Goal: Transaction & Acquisition: Book appointment/travel/reservation

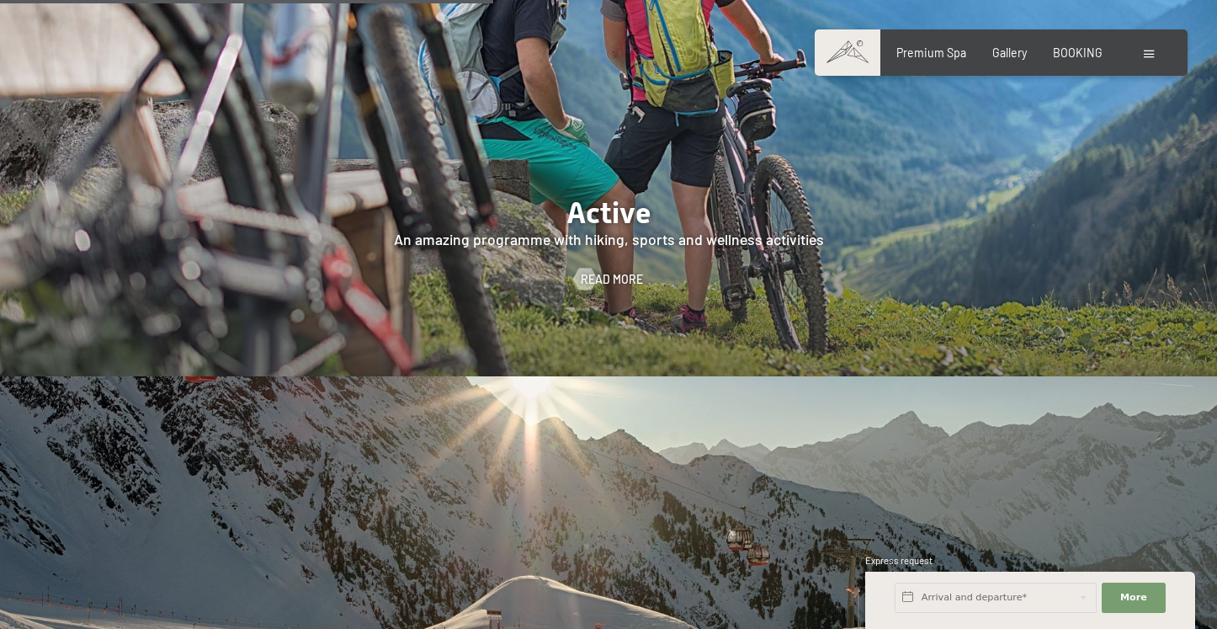
click at [1150, 56] on span at bounding box center [1149, 54] width 10 height 8
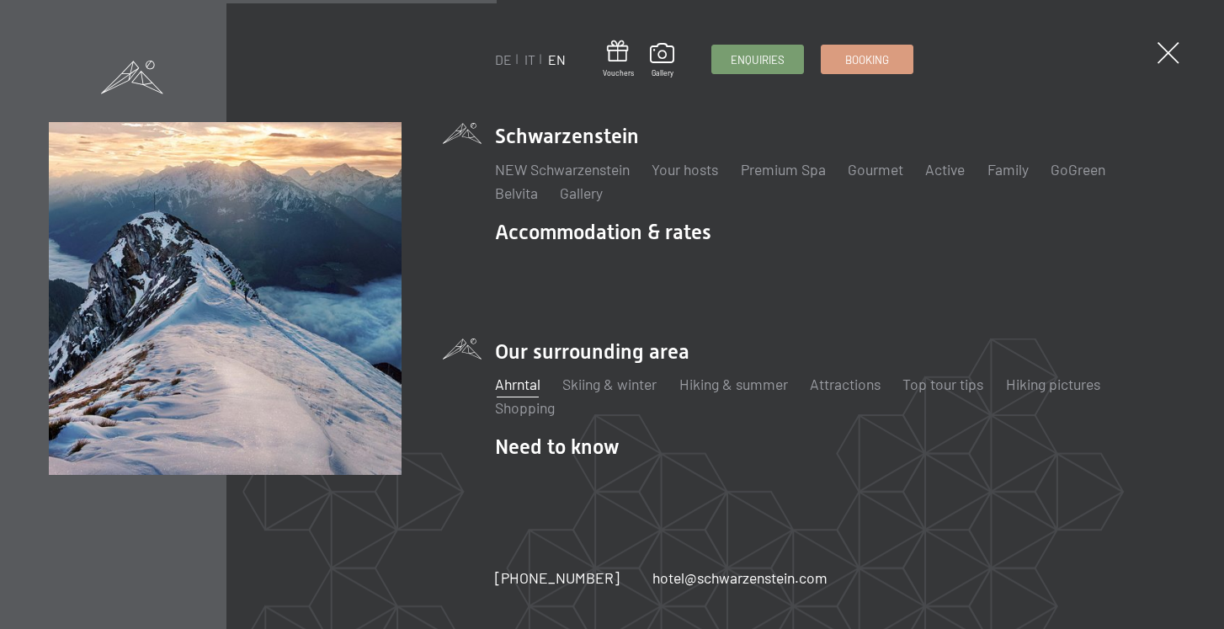
click at [528, 374] on link "Ahrntal" at bounding box center [517, 383] width 45 height 19
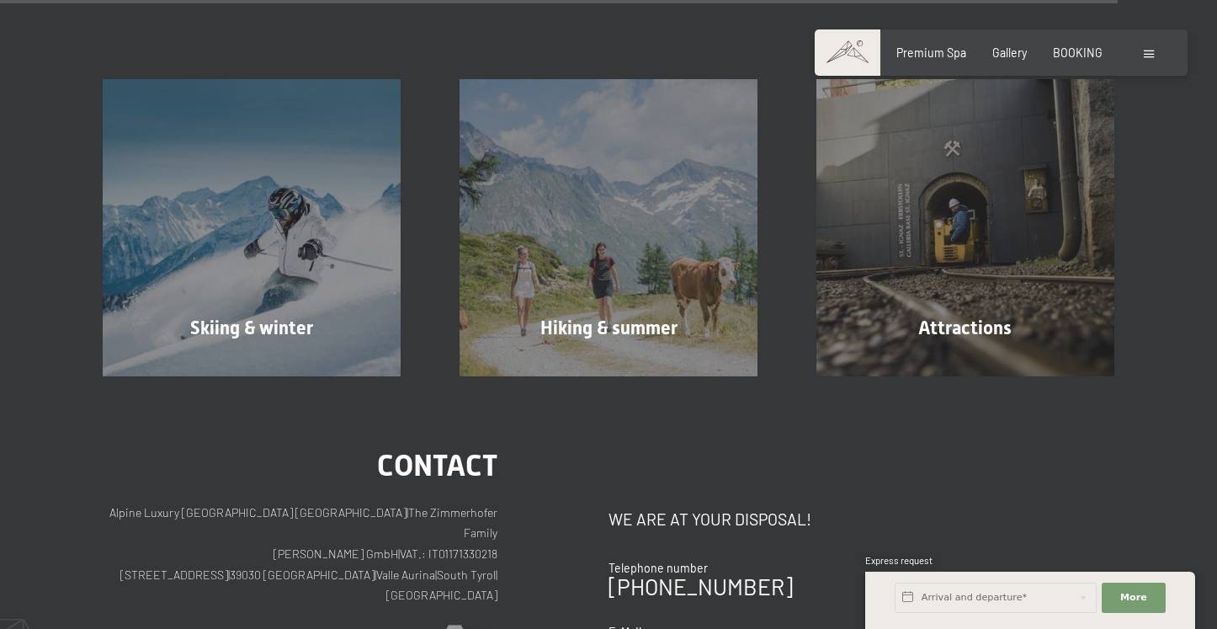
scroll to position [4761, 0]
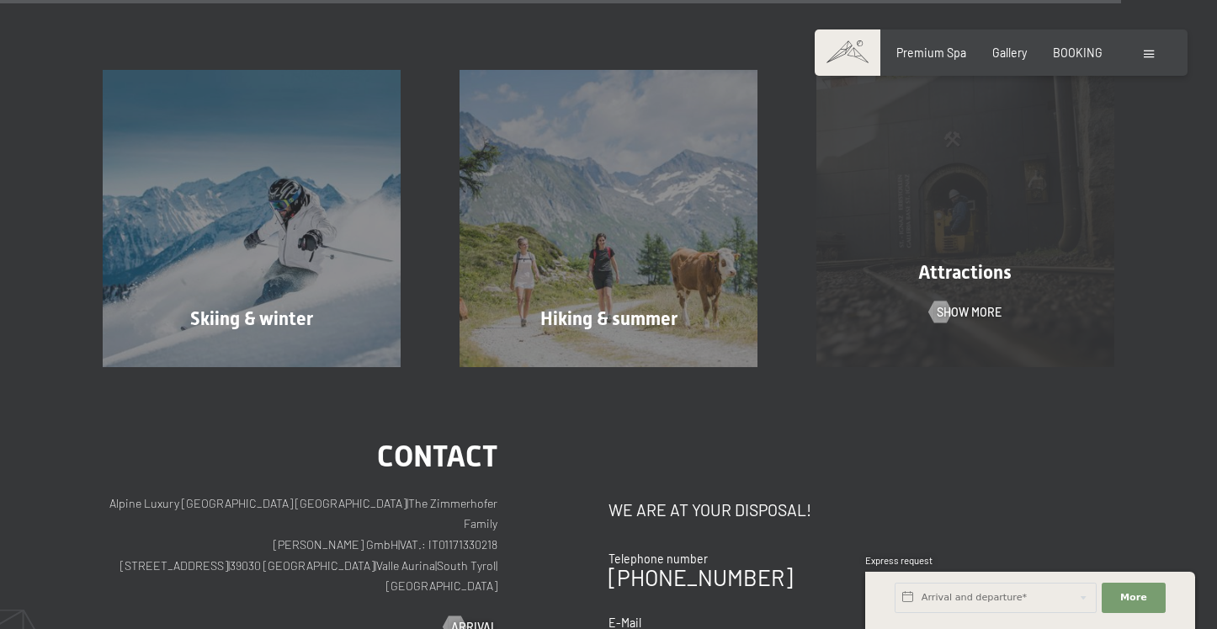
click at [928, 256] on div "Attractions Show more" at bounding box center [965, 218] width 357 height 297
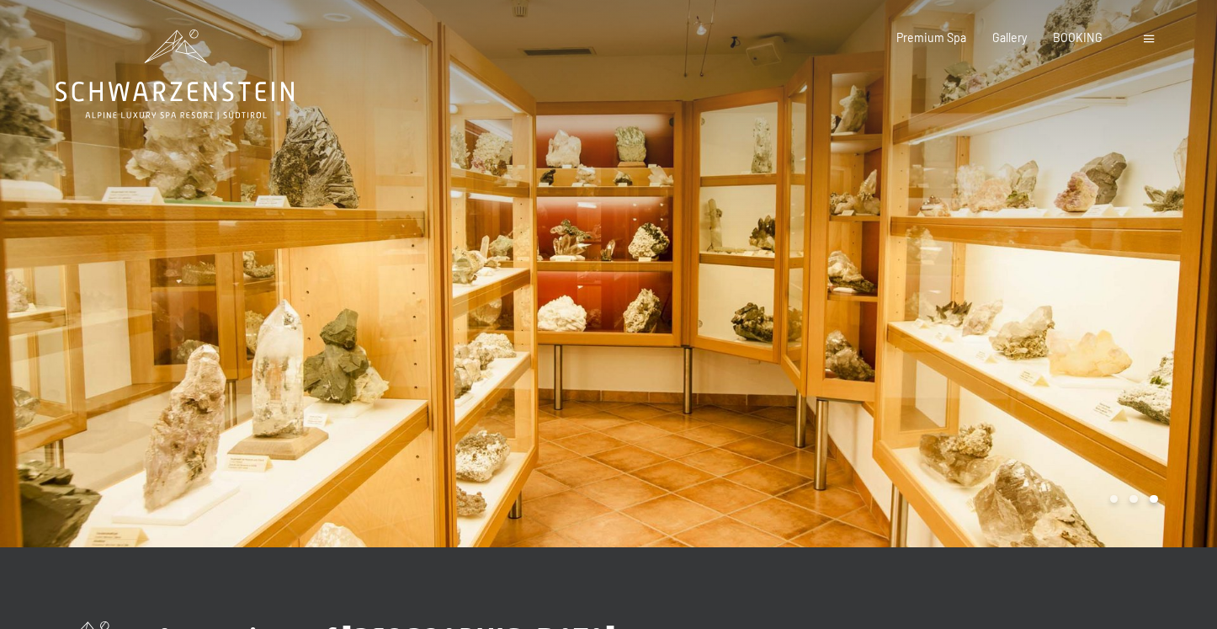
click at [1115, 495] on div "Carousel Page 1" at bounding box center [1114, 499] width 8 height 8
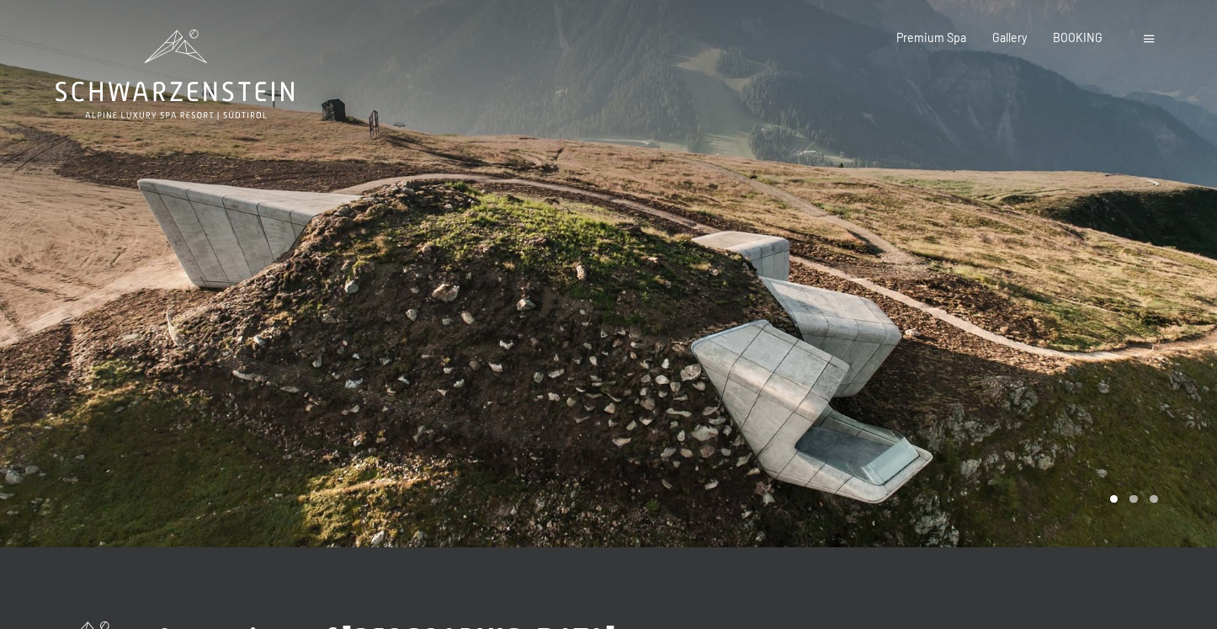
click at [183, 92] on icon at bounding box center [175, 74] width 238 height 90
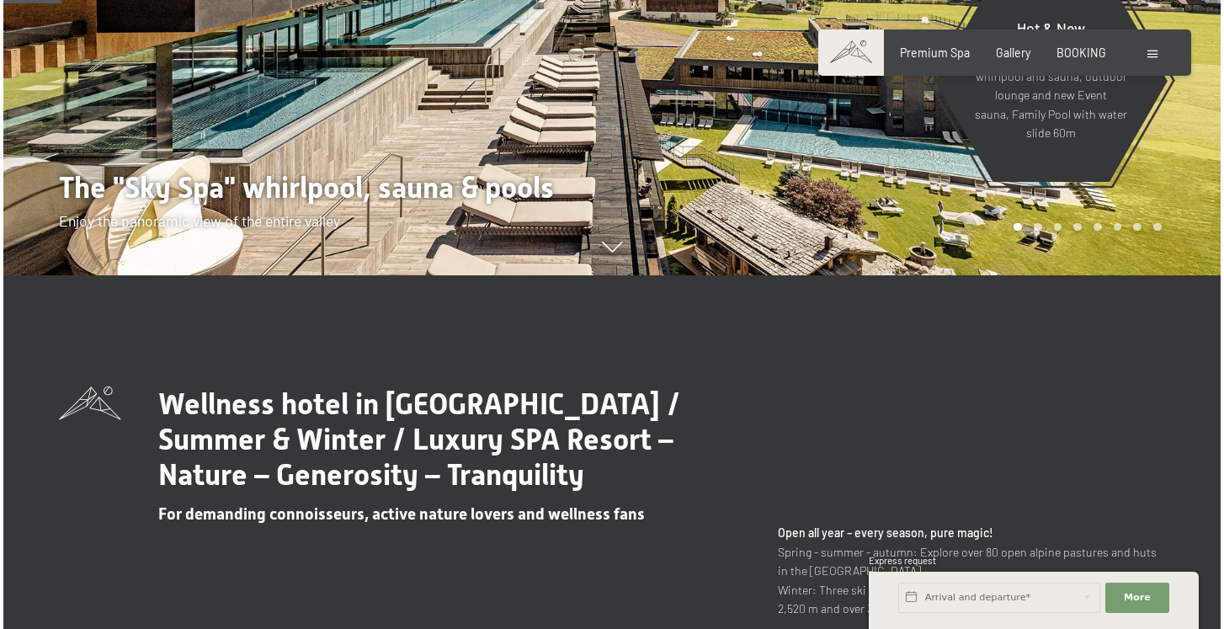
scroll to position [454, 0]
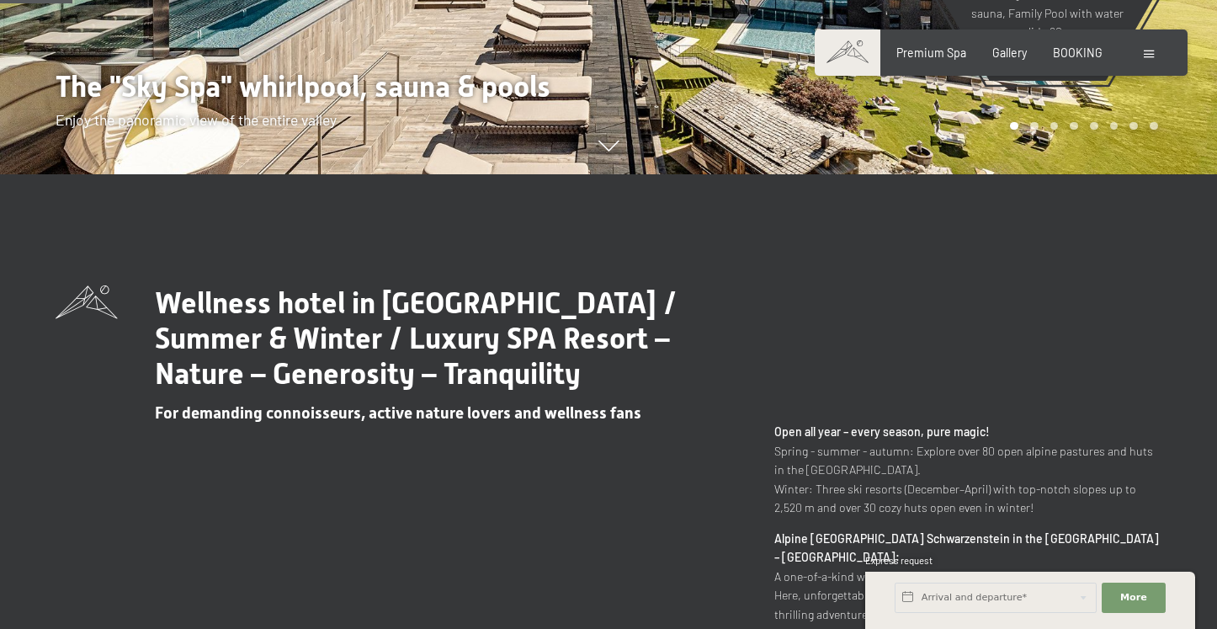
click at [1157, 50] on div "Booking Enquiries Premium Spa Gallery BOOKING DE IT EN Vouchers Gallery Enquiri…" at bounding box center [1000, 53] width 313 height 17
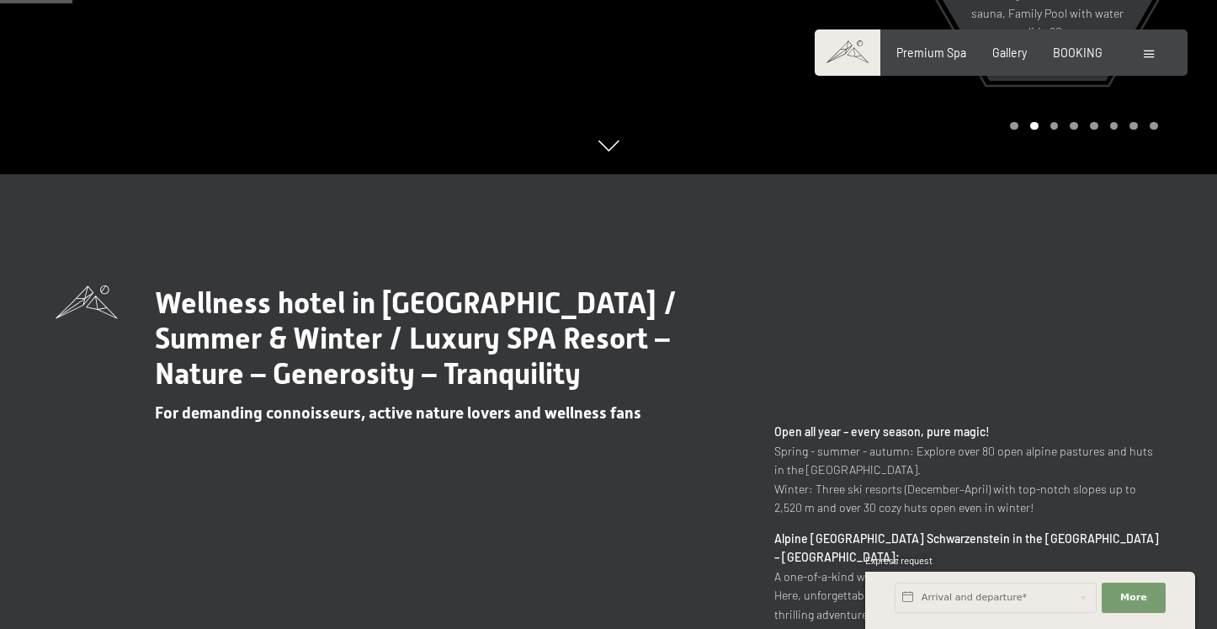
click at [1149, 51] on span at bounding box center [1149, 54] width 10 height 8
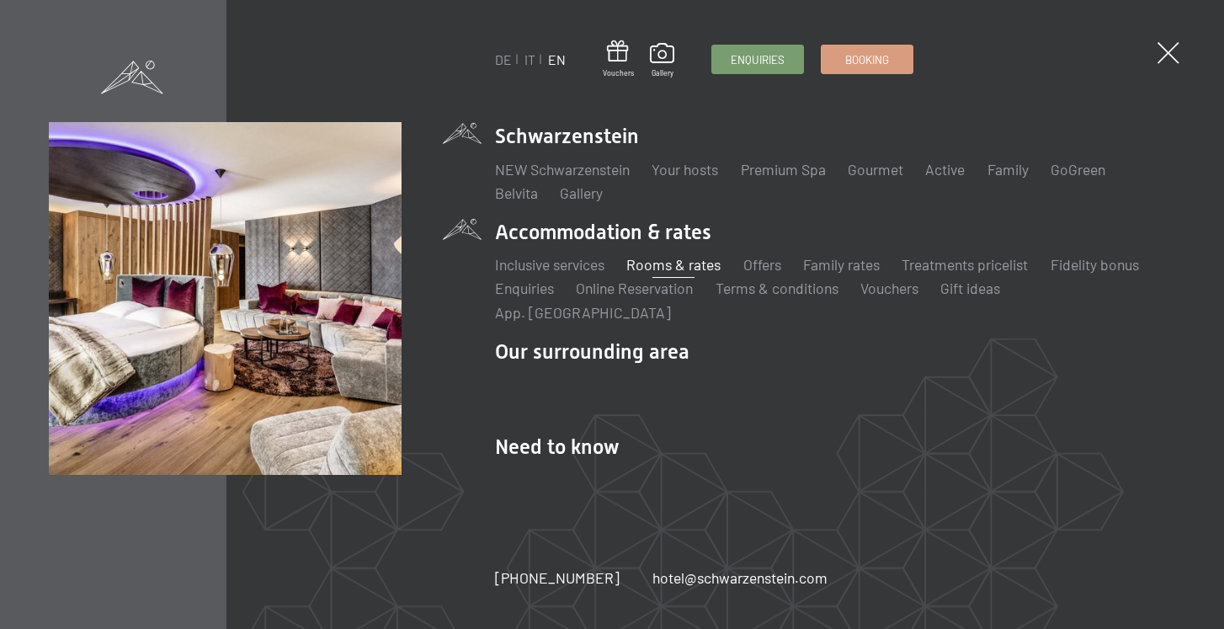
click at [674, 274] on link "Rooms & rates" at bounding box center [673, 264] width 94 height 19
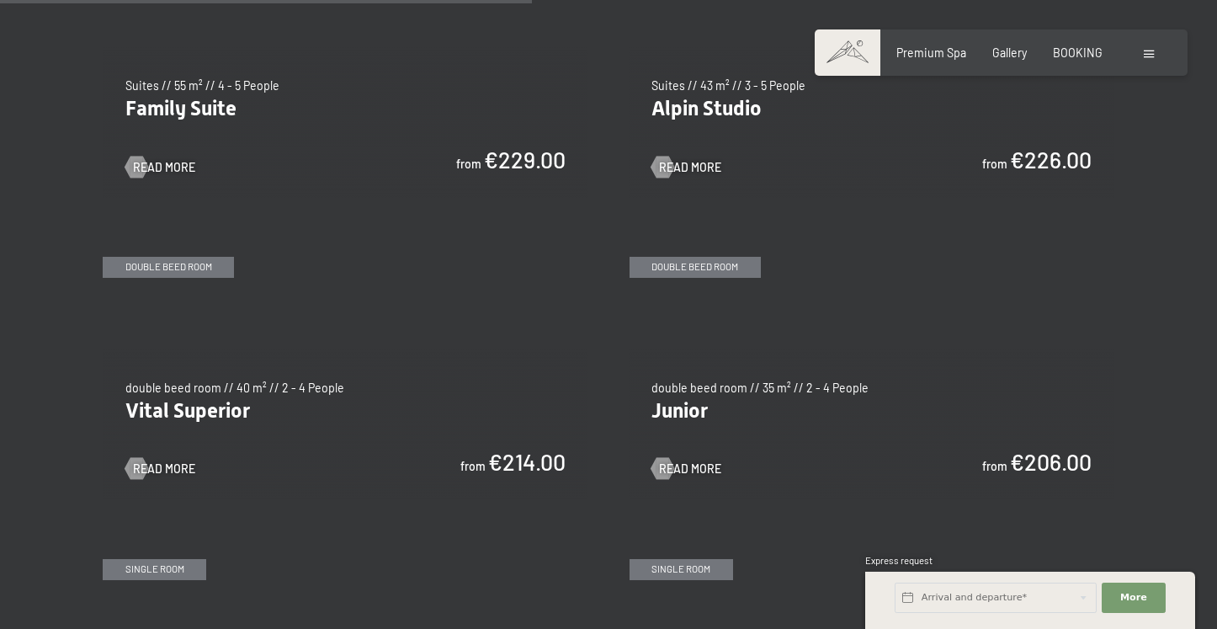
scroll to position [1981, 0]
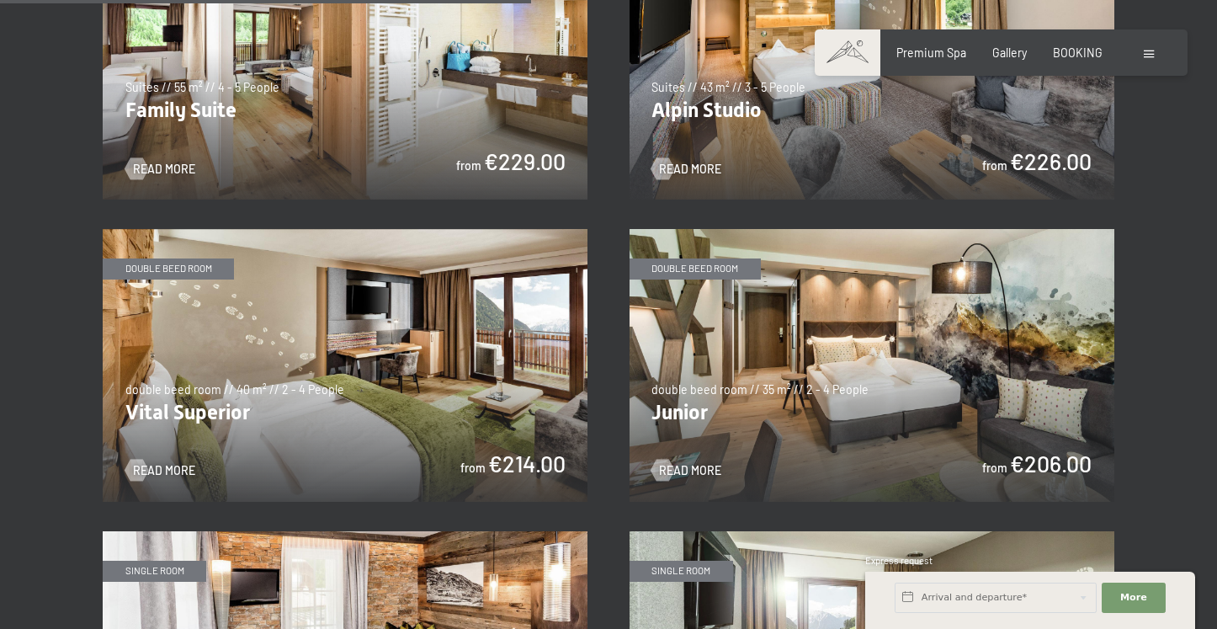
click at [463, 304] on img at bounding box center [345, 365] width 485 height 273
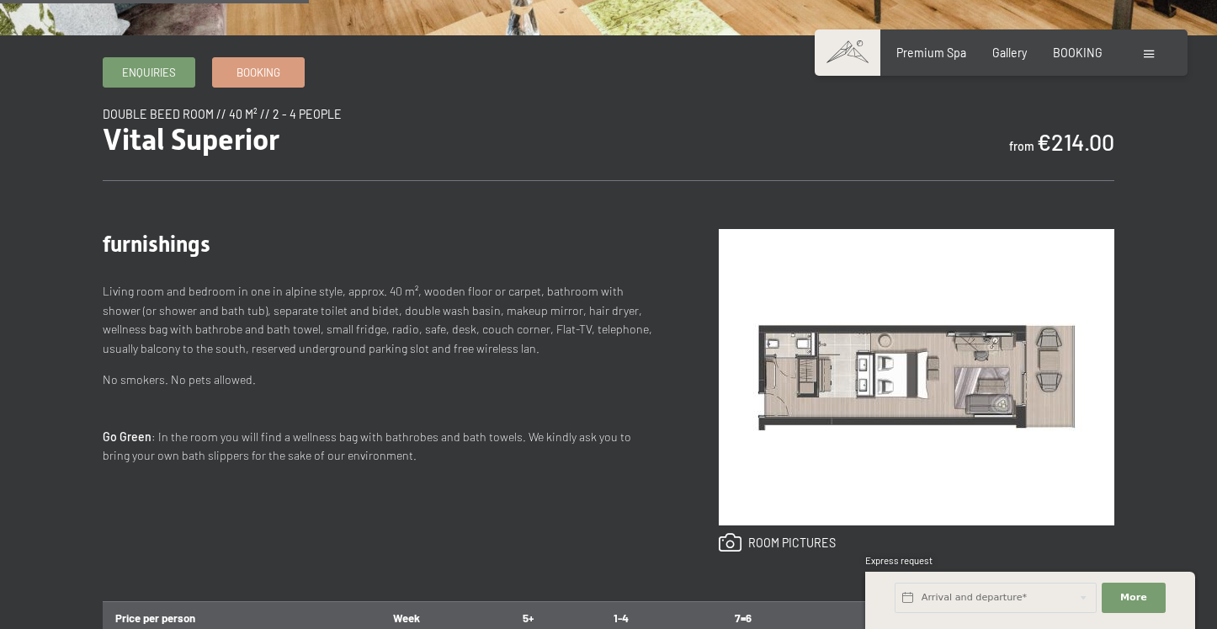
scroll to position [515, 0]
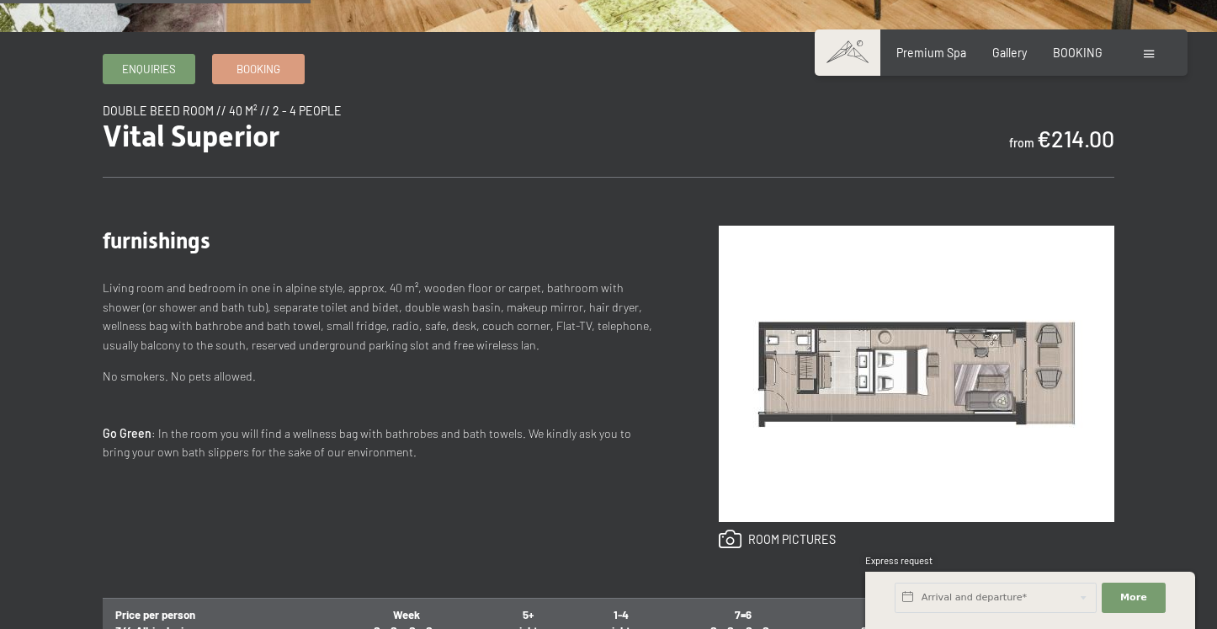
click at [876, 363] on img at bounding box center [917, 374] width 396 height 296
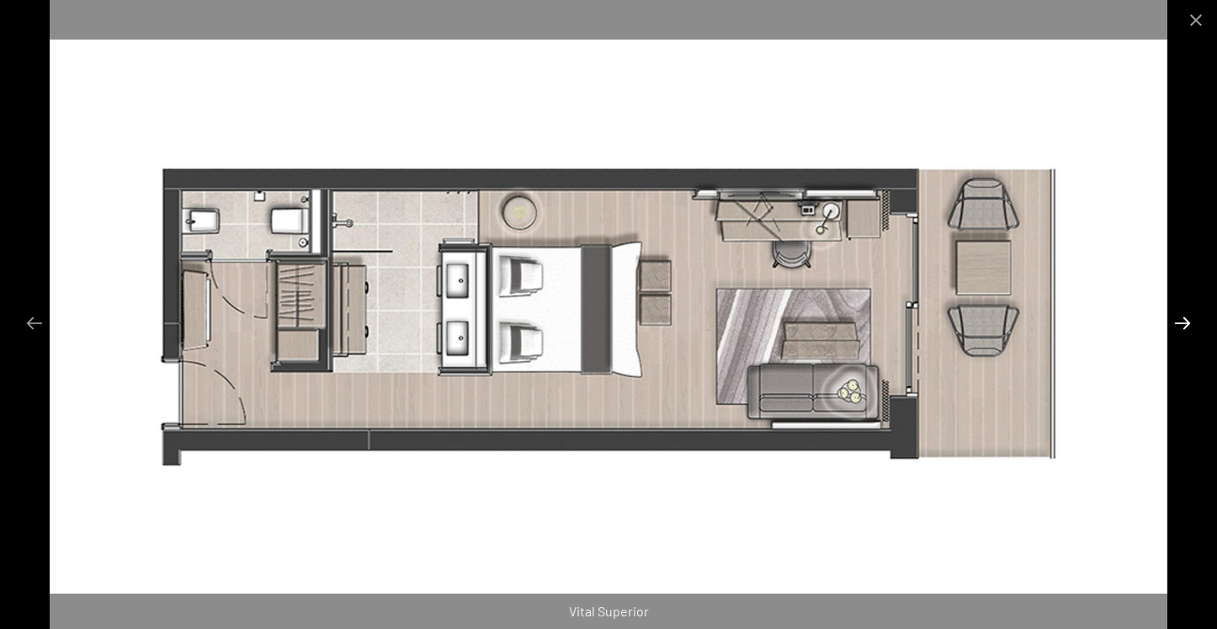
click at [1182, 321] on button "Next slide" at bounding box center [1182, 322] width 35 height 33
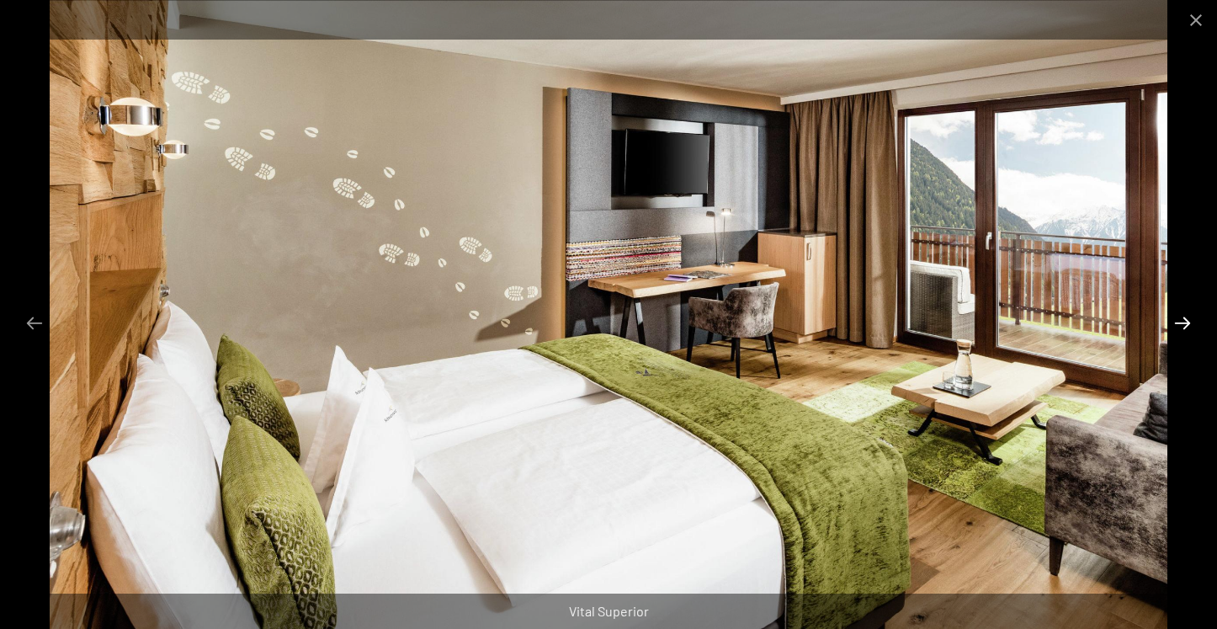
click at [1182, 321] on button "Next slide" at bounding box center [1182, 322] width 35 height 33
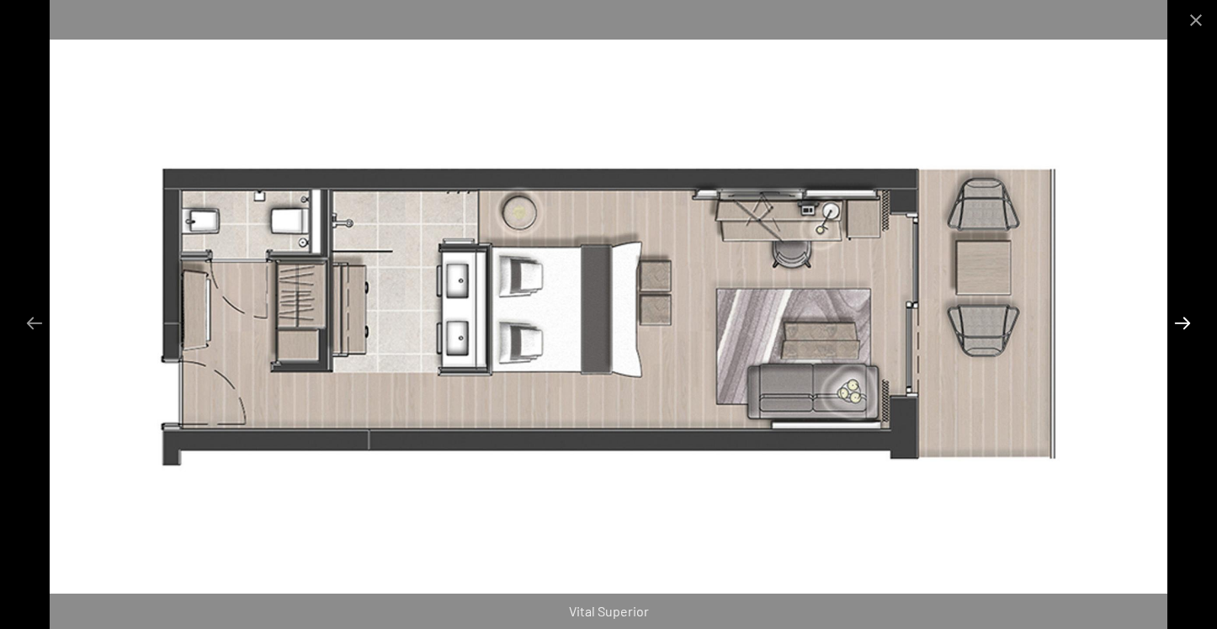
click at [1182, 321] on button "Next slide" at bounding box center [1182, 322] width 35 height 33
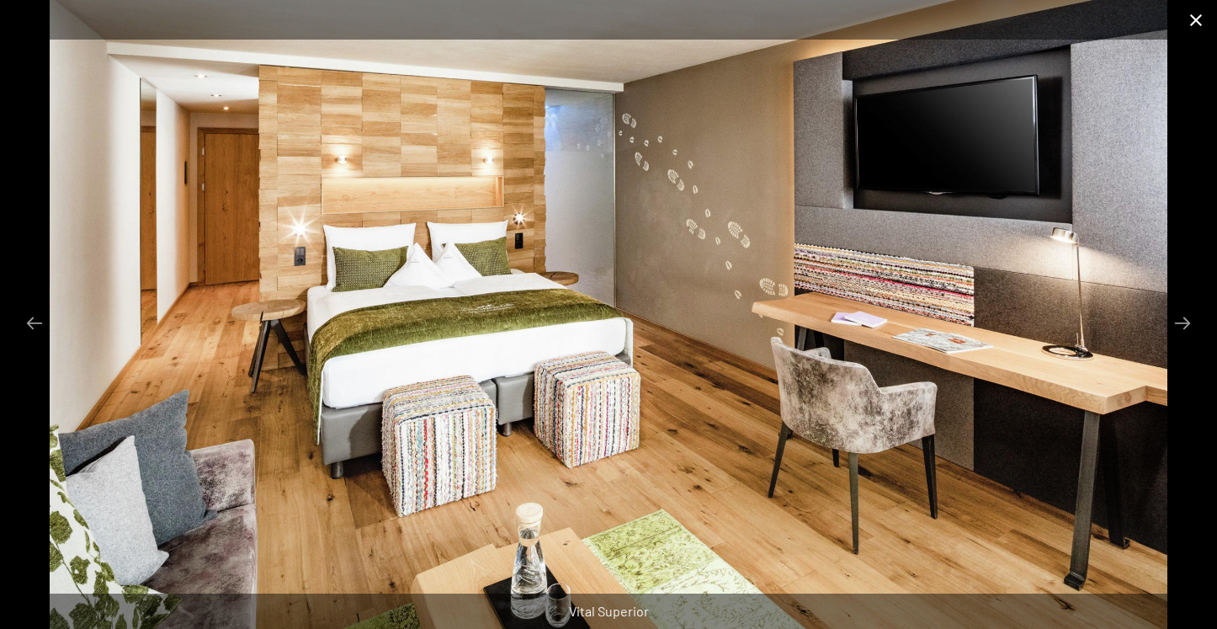
click at [1198, 20] on button "Close gallery" at bounding box center [1196, 20] width 42 height 40
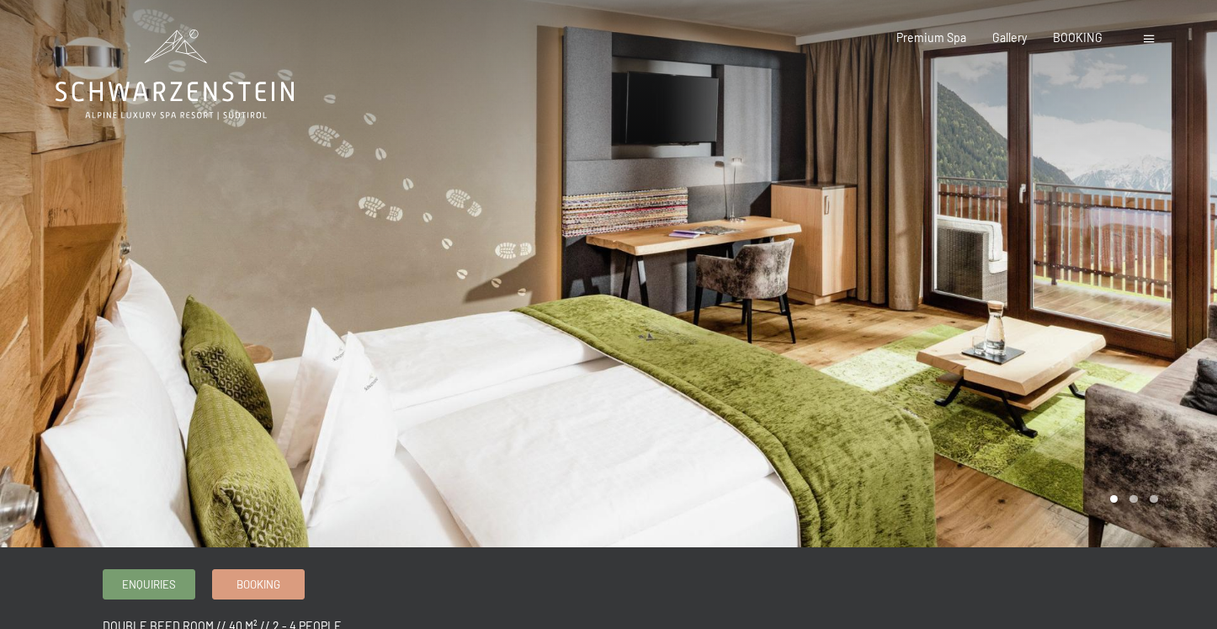
scroll to position [1, 0]
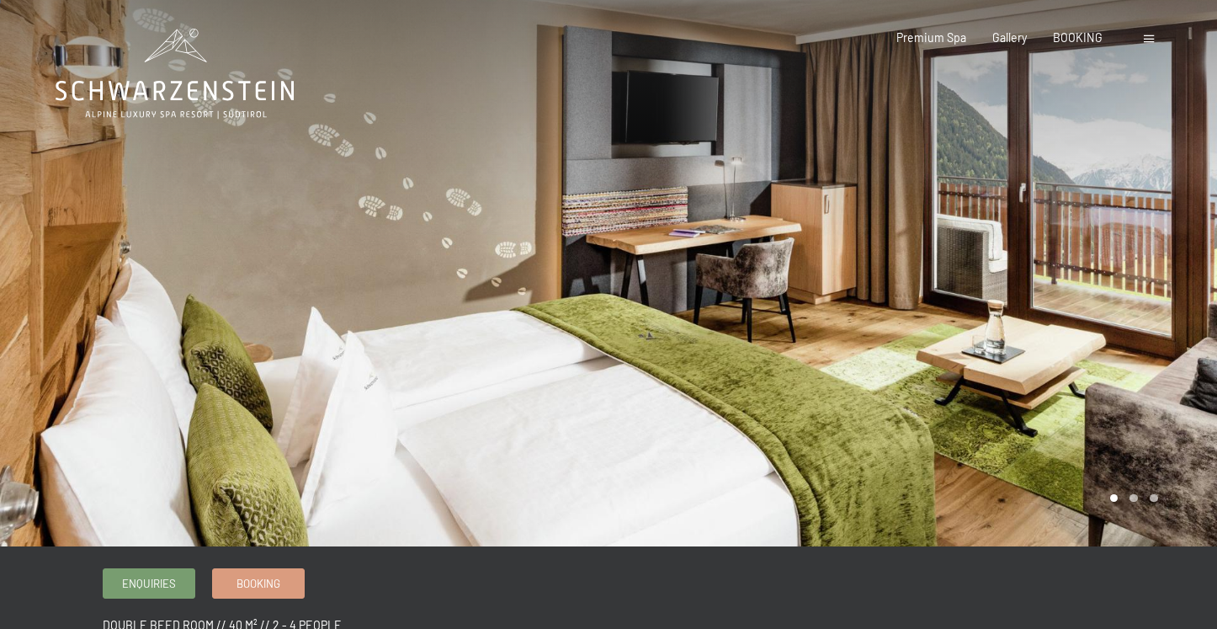
click at [507, 439] on div at bounding box center [304, 272] width 608 height 547
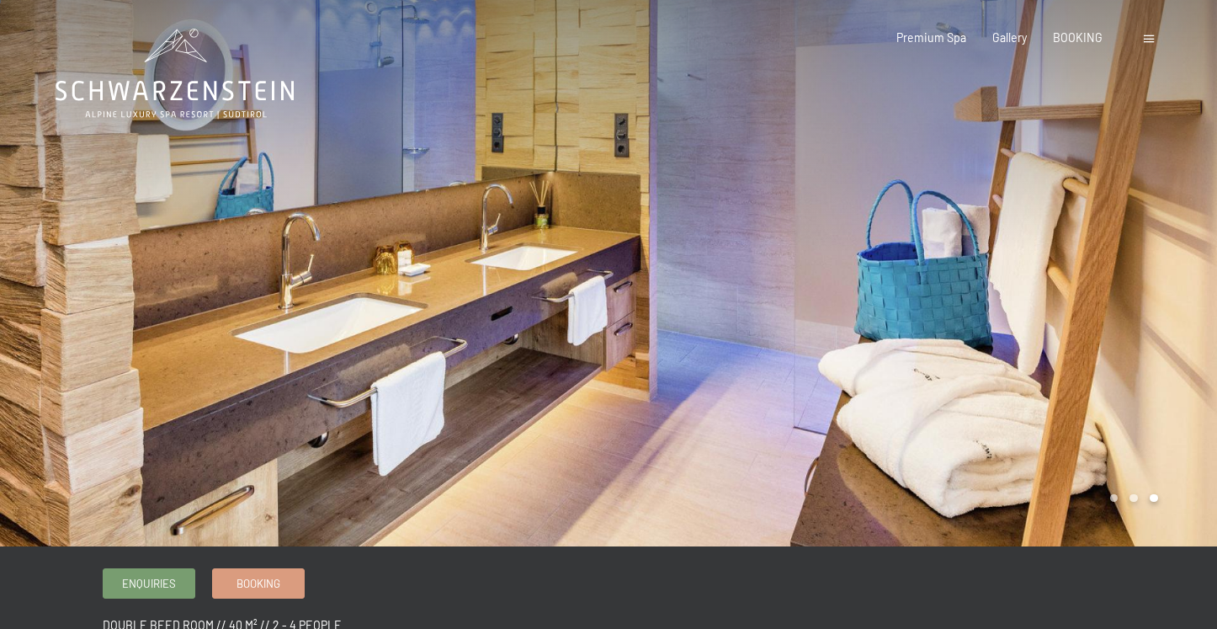
click at [507, 439] on div at bounding box center [304, 272] width 608 height 547
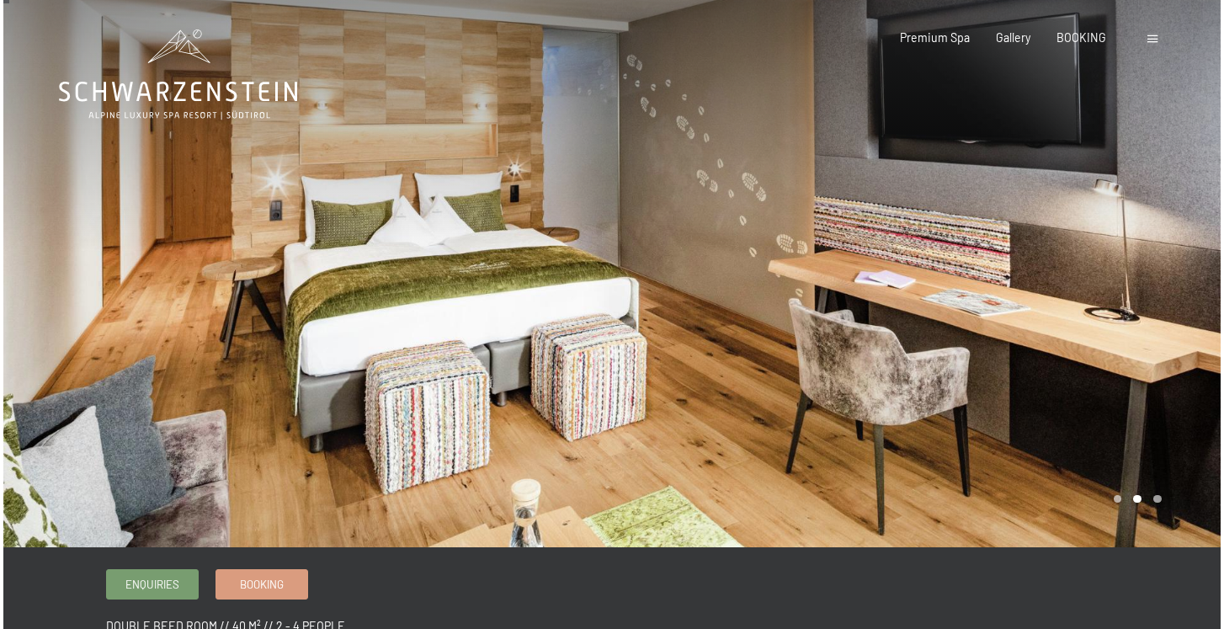
scroll to position [0, 0]
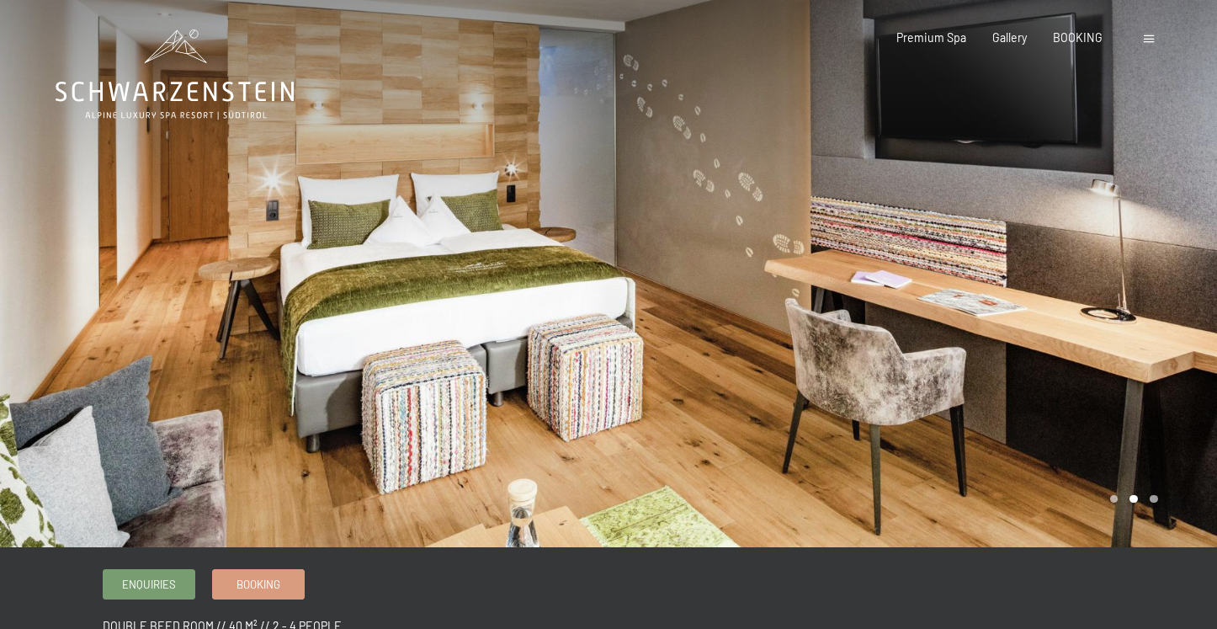
click at [1146, 42] on span at bounding box center [1149, 39] width 10 height 8
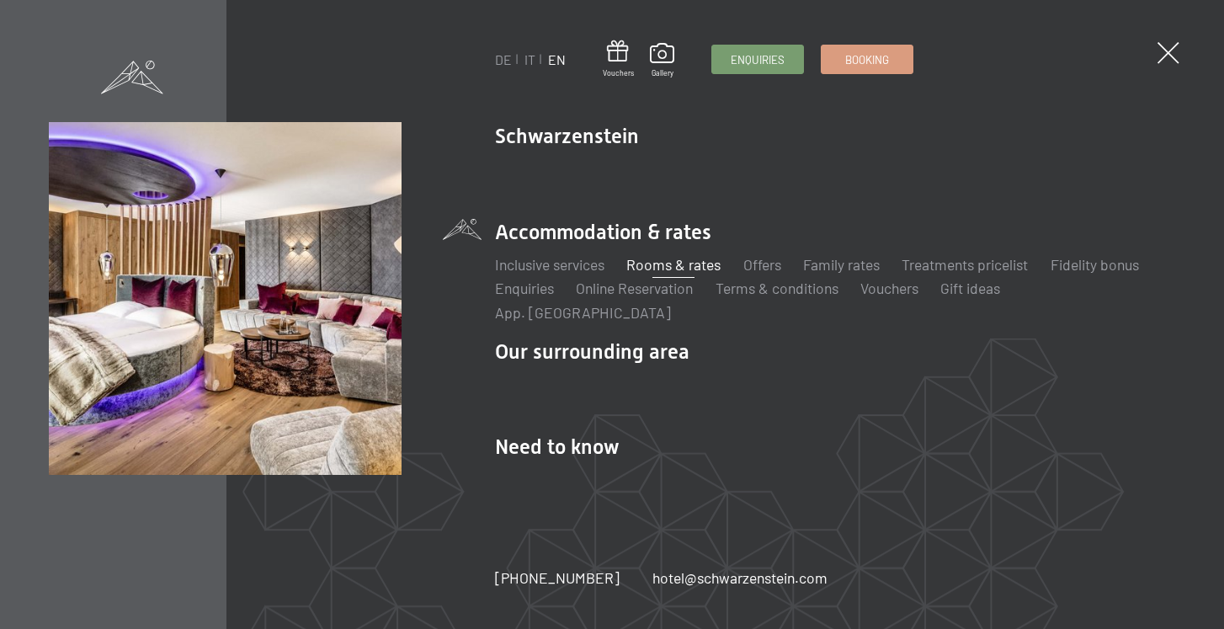
click at [697, 274] on link "Rooms & rates" at bounding box center [673, 264] width 94 height 19
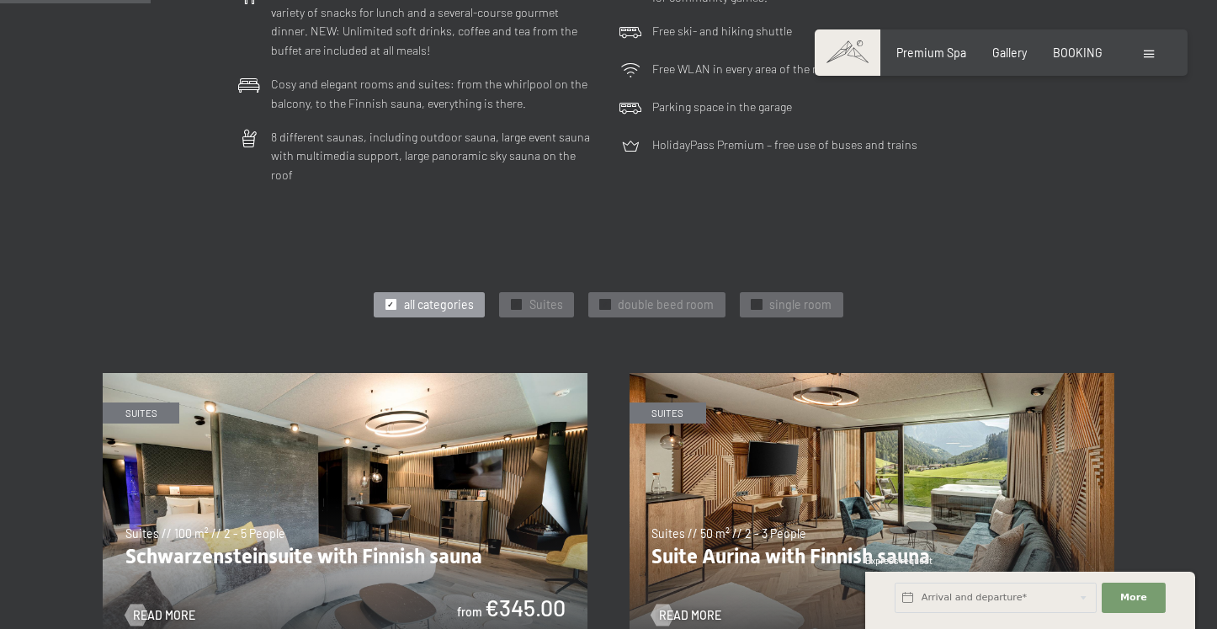
scroll to position [675, 0]
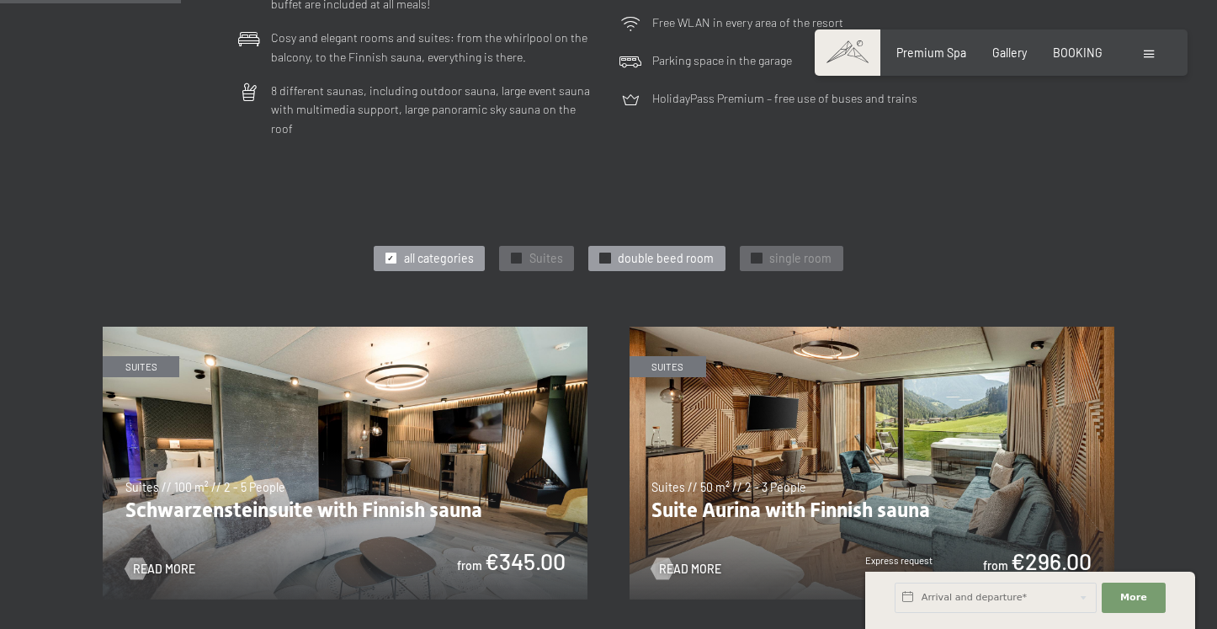
click at [637, 250] on span "double beed room" at bounding box center [666, 258] width 96 height 17
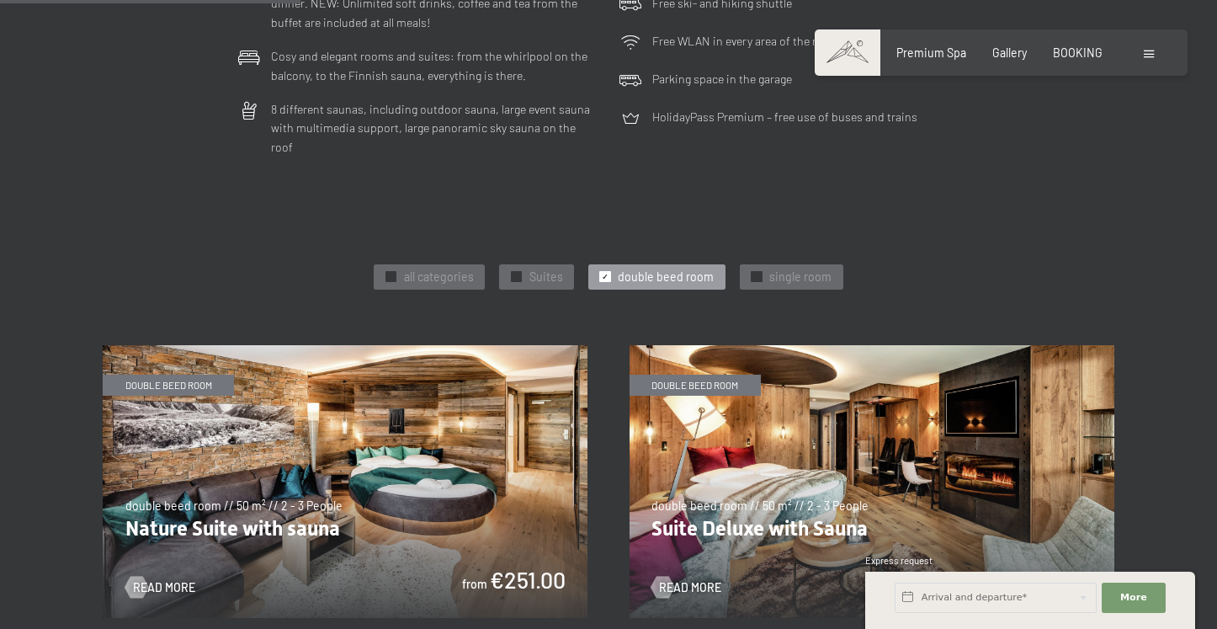
scroll to position [571, 0]
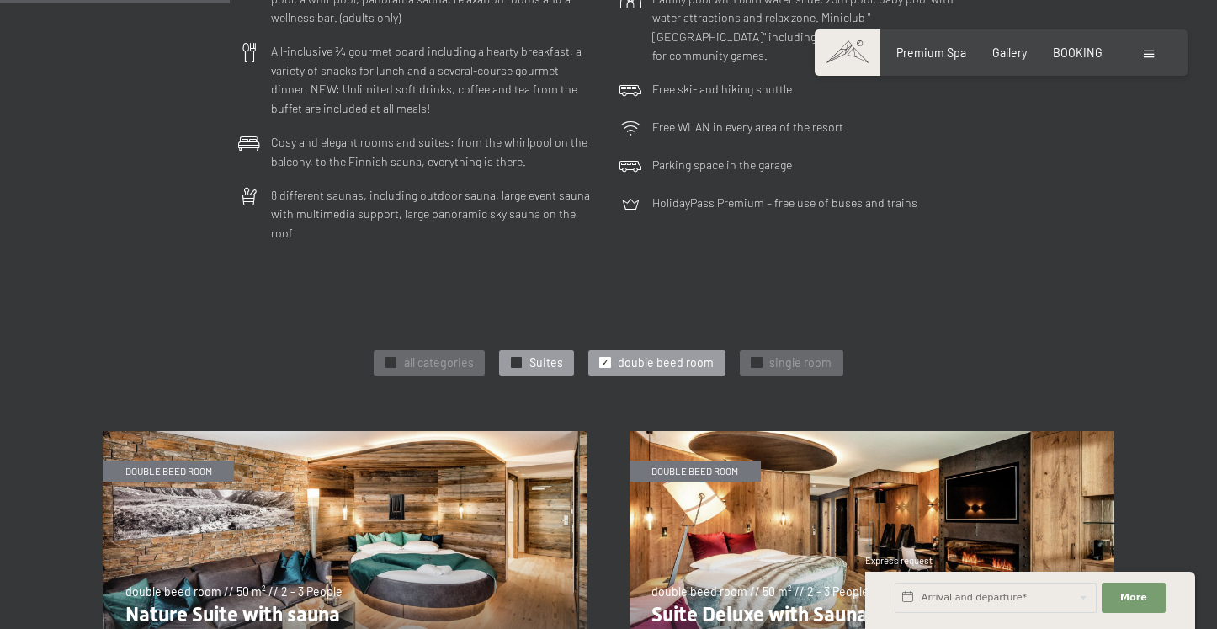
click at [533, 354] on span "Suites" at bounding box center [546, 362] width 34 height 17
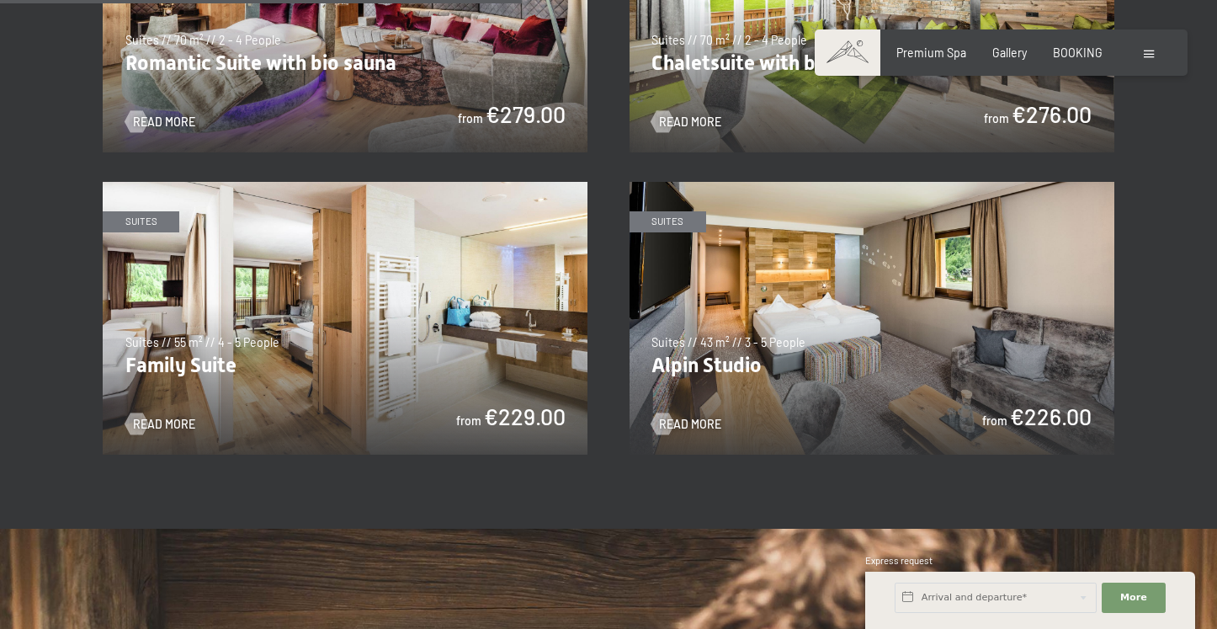
scroll to position [1427, 0]
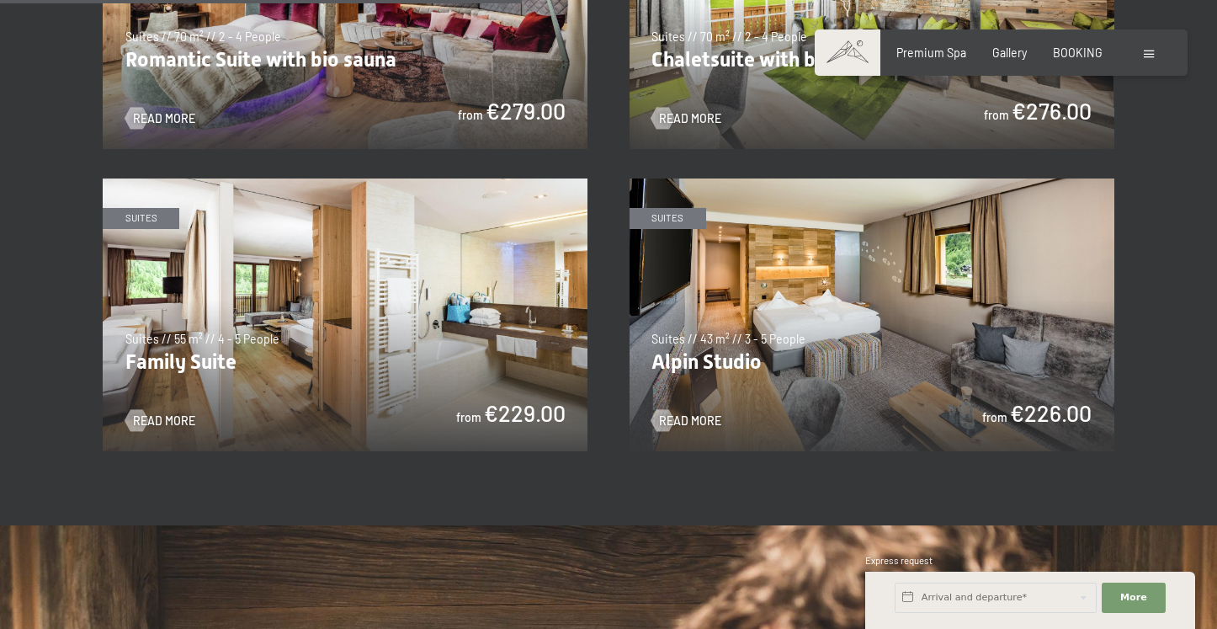
click at [415, 245] on img at bounding box center [345, 314] width 485 height 273
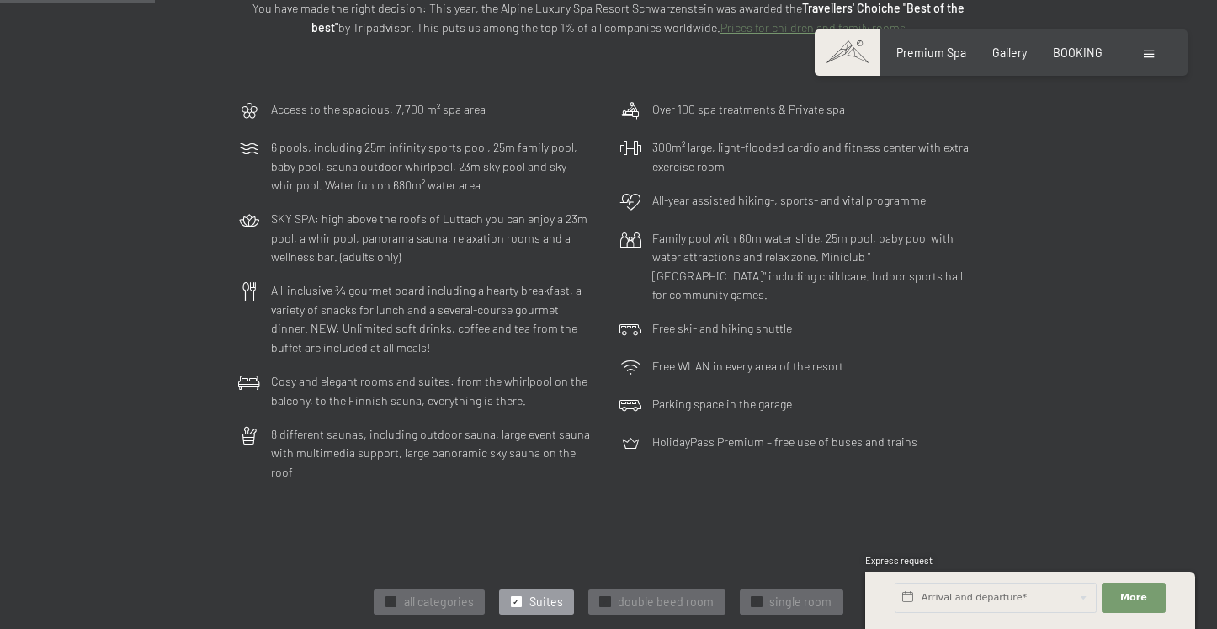
scroll to position [422, 0]
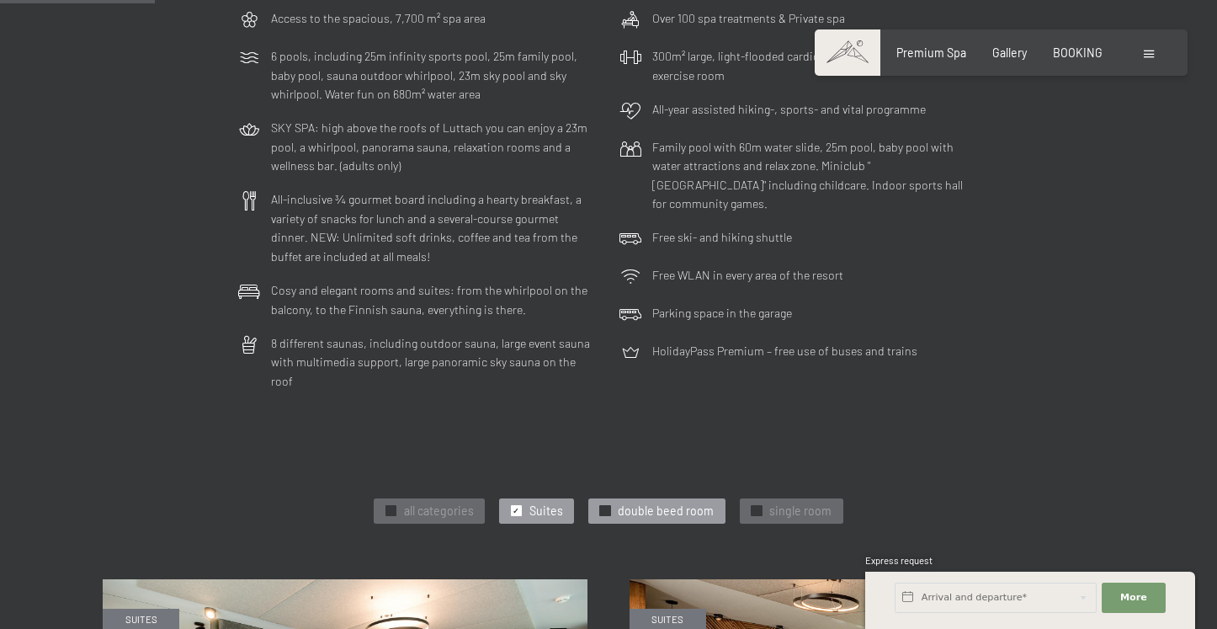
click at [660, 502] on span "double beed room" at bounding box center [666, 510] width 96 height 17
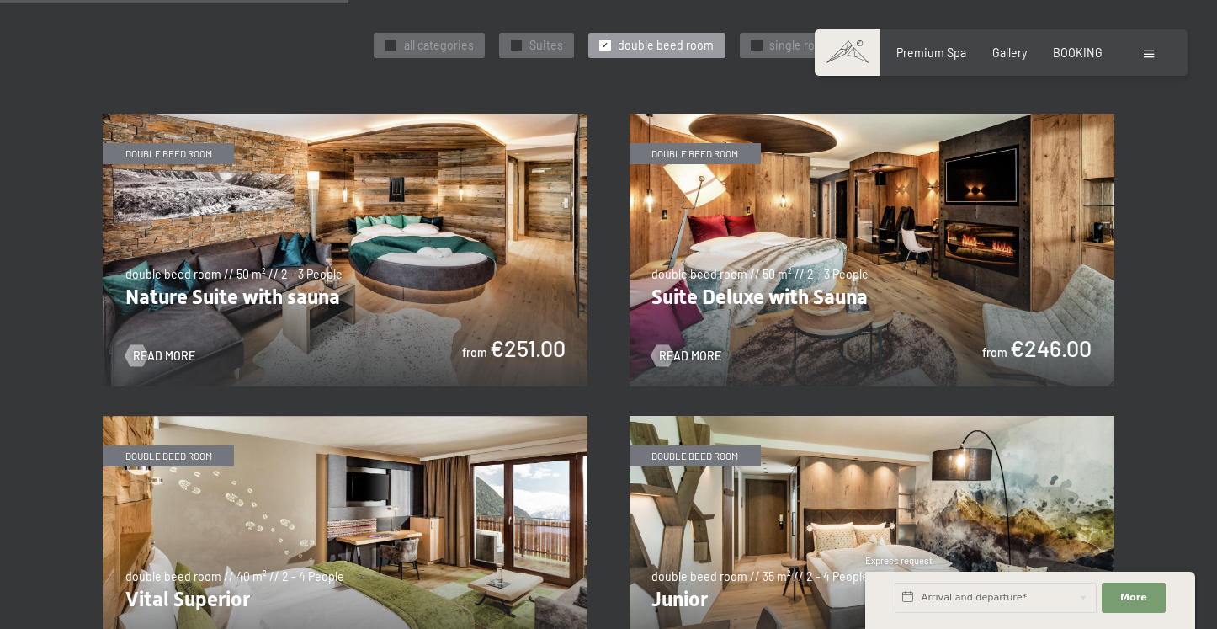
scroll to position [887, 0]
click at [415, 497] on img at bounding box center [345, 553] width 485 height 273
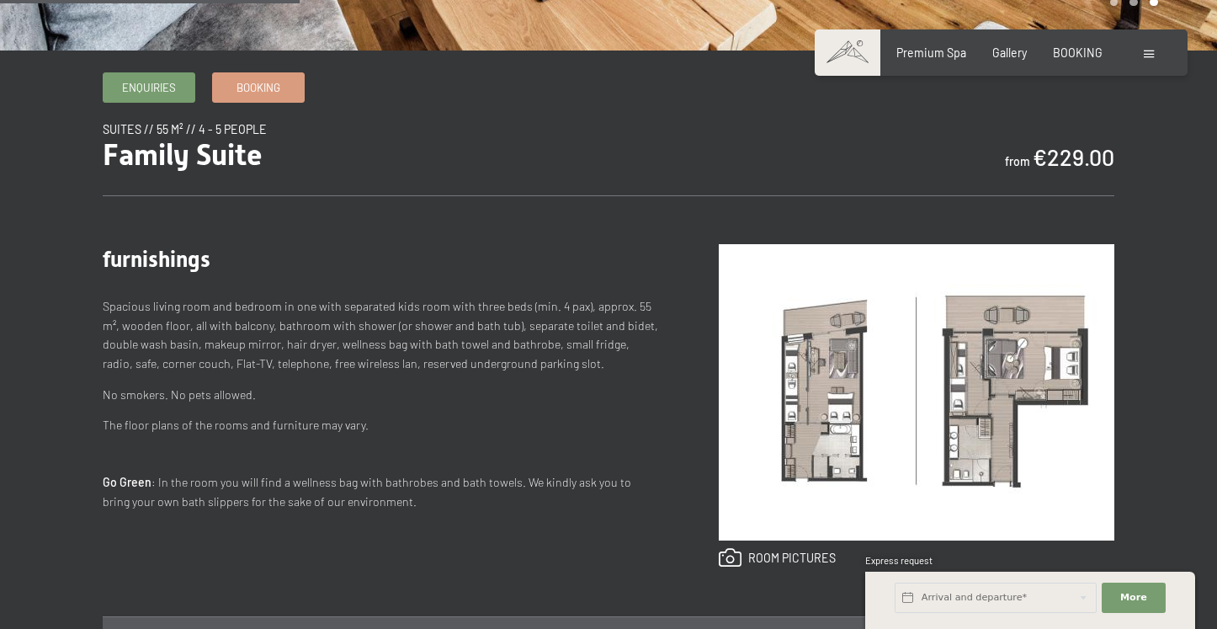
scroll to position [496, 0]
click at [983, 366] on img at bounding box center [917, 393] width 396 height 296
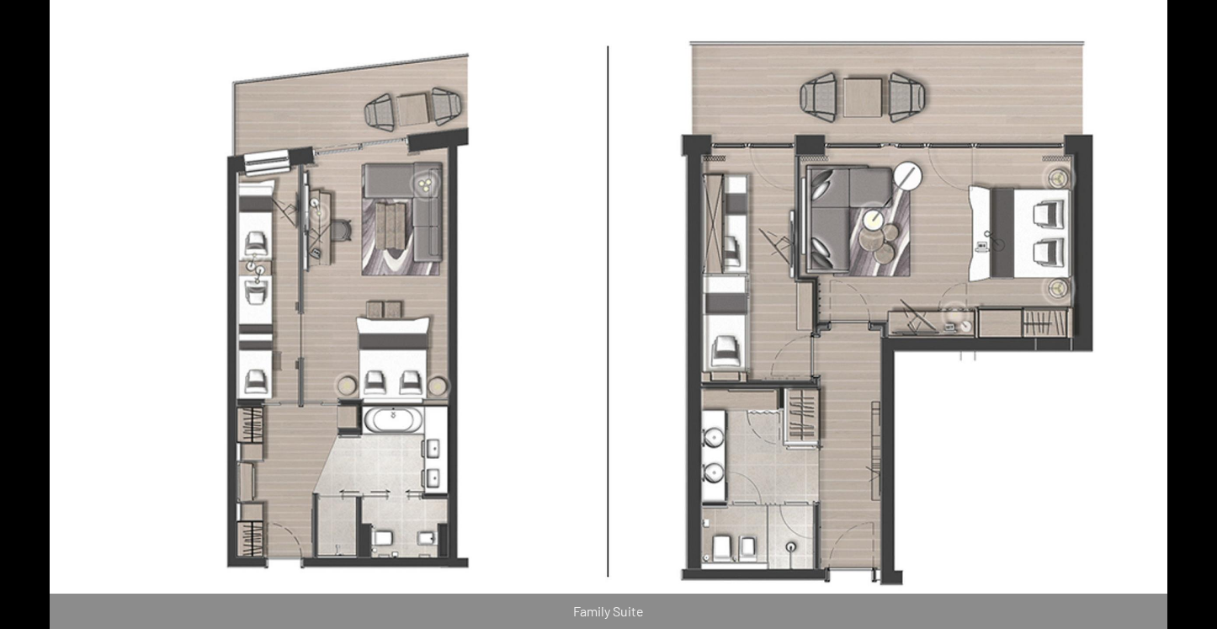
click at [1191, 16] on button "Close gallery" at bounding box center [1196, 12] width 42 height 40
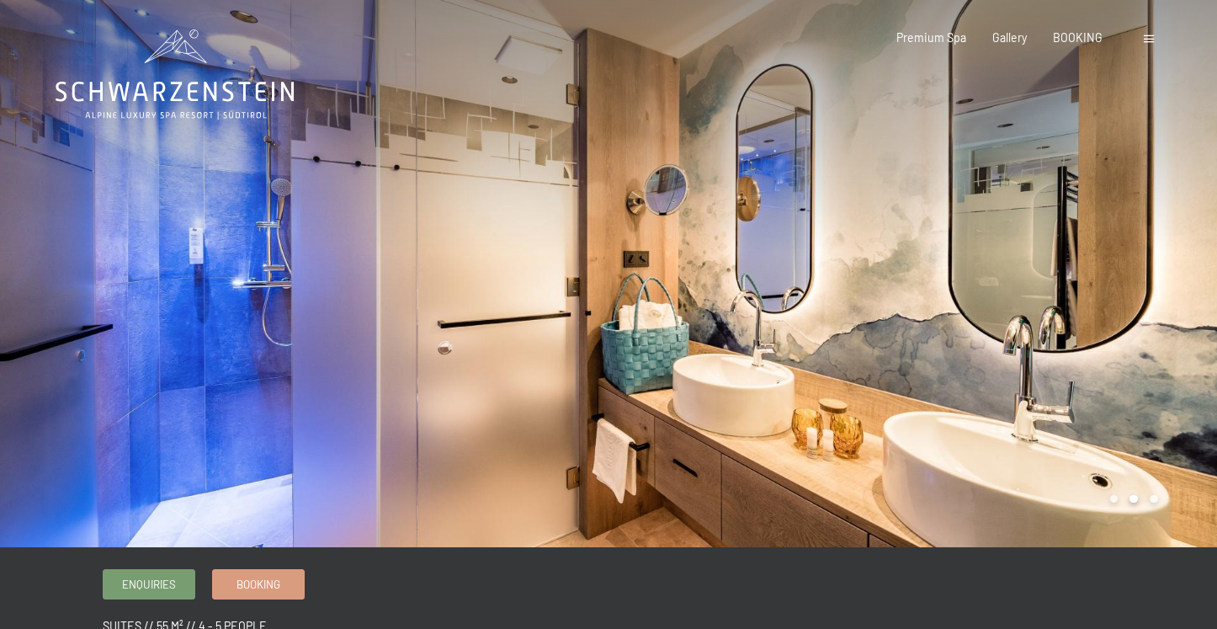
scroll to position [0, 0]
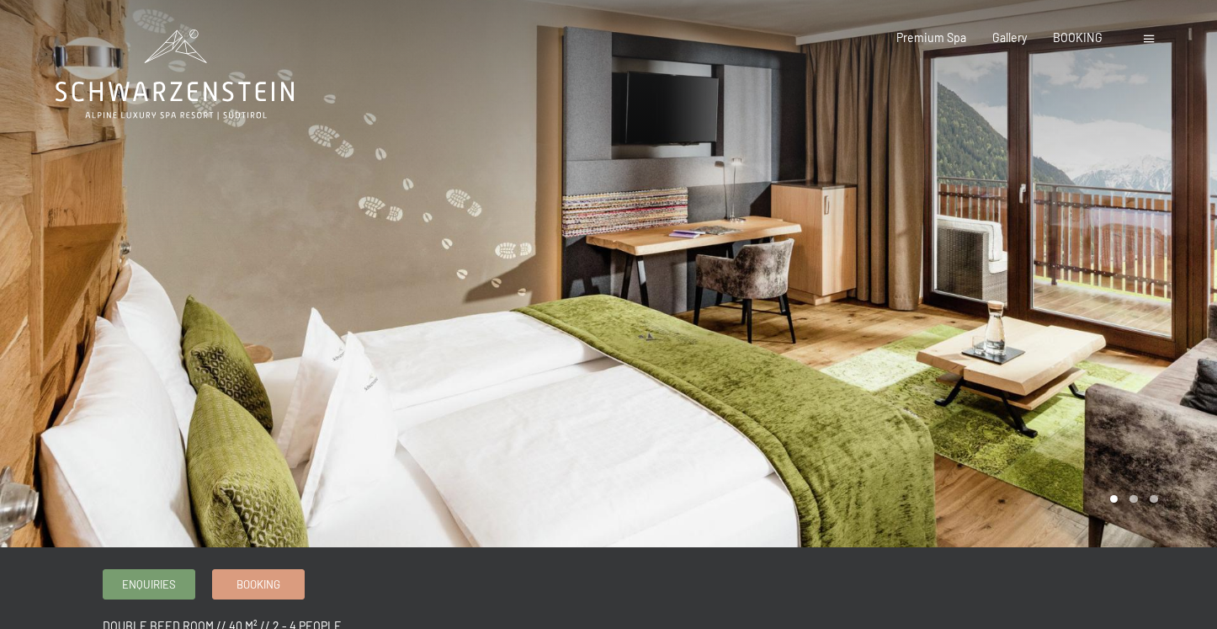
click at [1153, 45] on div at bounding box center [1151, 37] width 14 height 17
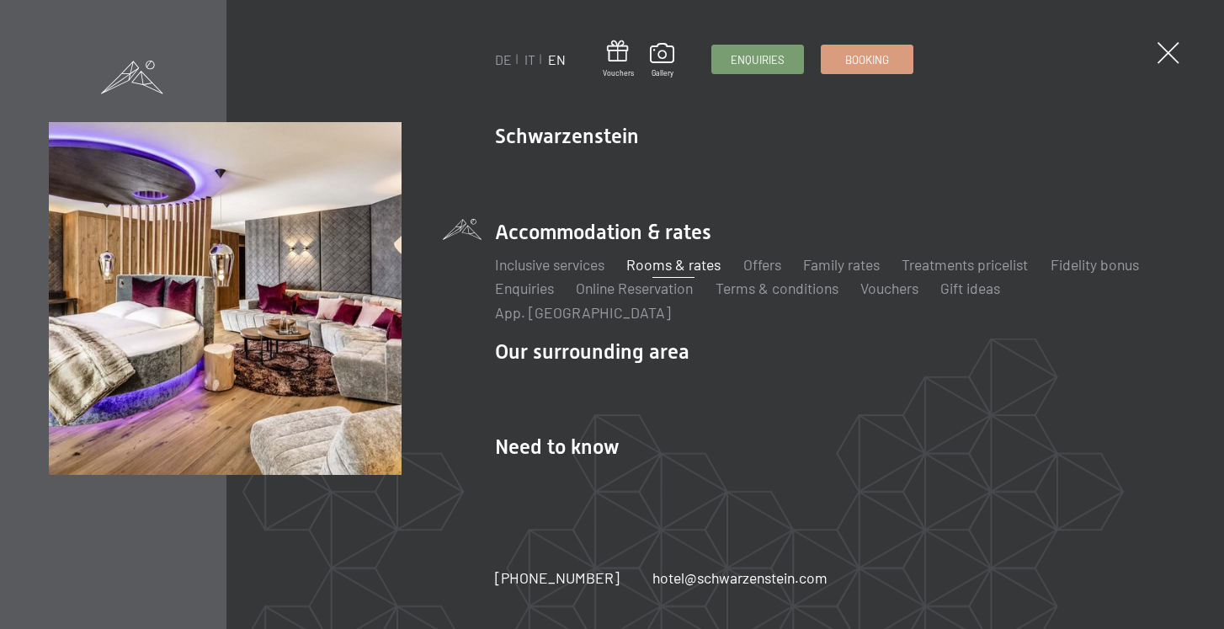
click at [677, 274] on link "Rooms & rates" at bounding box center [673, 264] width 94 height 19
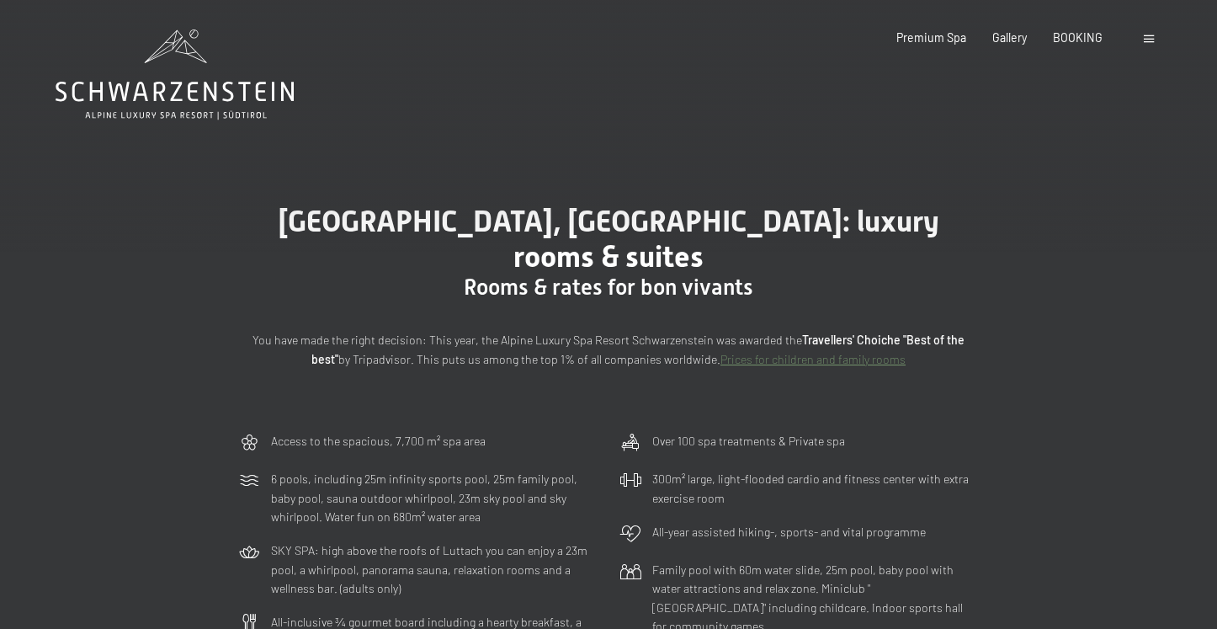
click at [786, 352] on link "Prices for children and family rooms" at bounding box center [812, 359] width 185 height 14
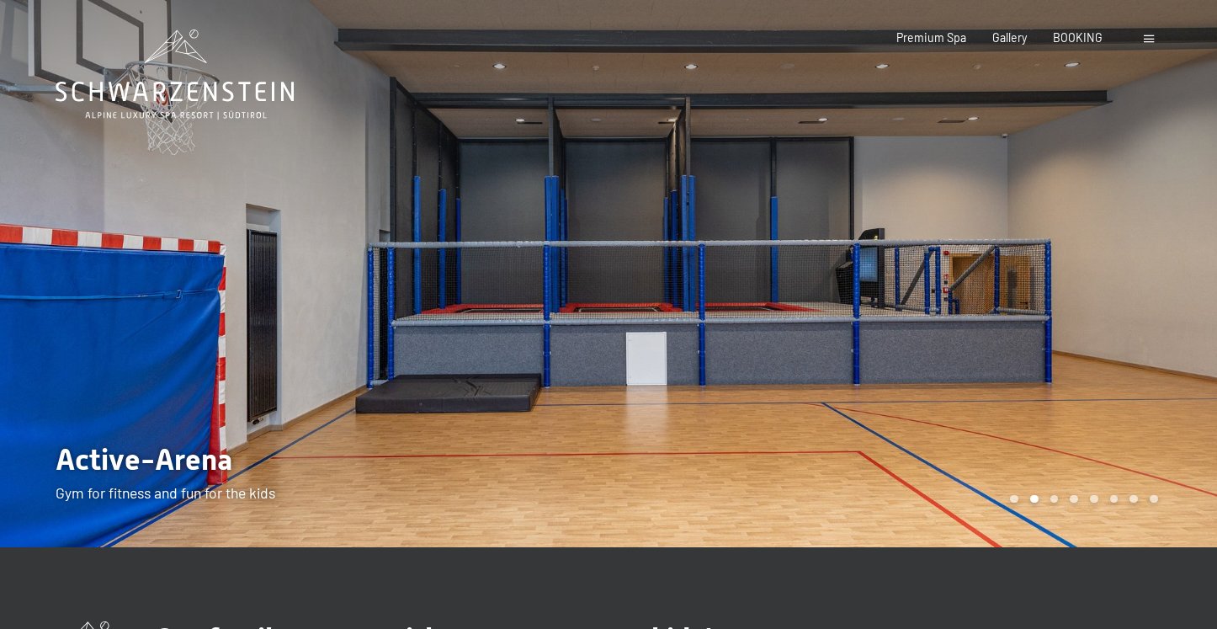
click at [1149, 35] on span at bounding box center [1149, 39] width 10 height 8
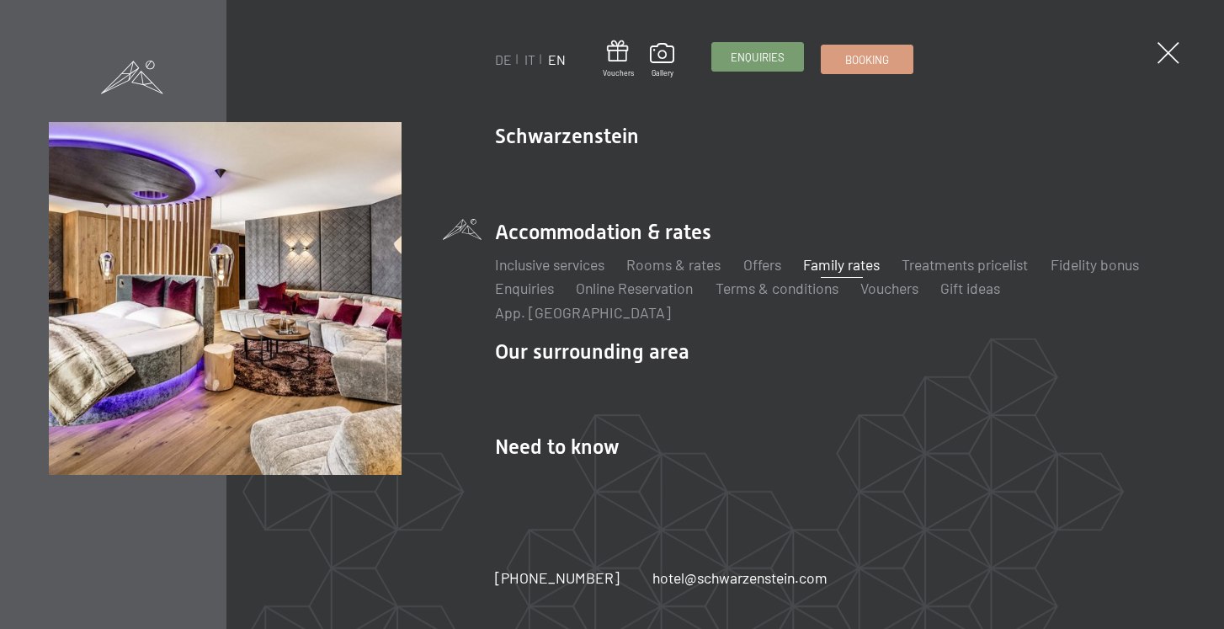
click at [754, 55] on span "Enquiries" at bounding box center [757, 57] width 54 height 15
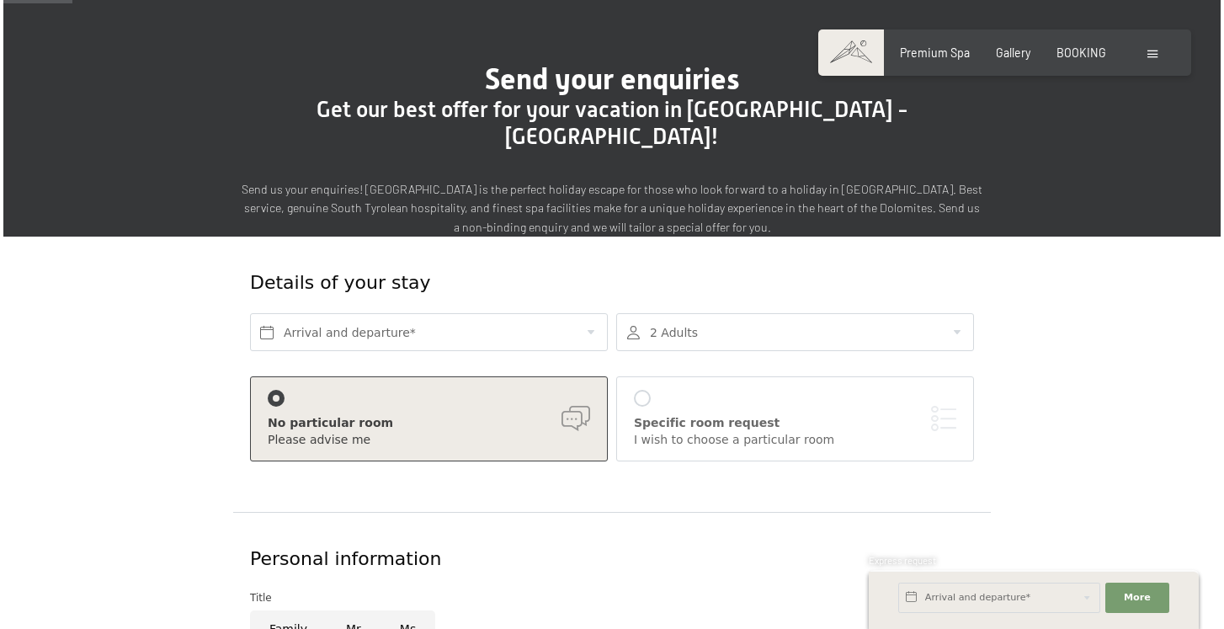
scroll to position [66, 0]
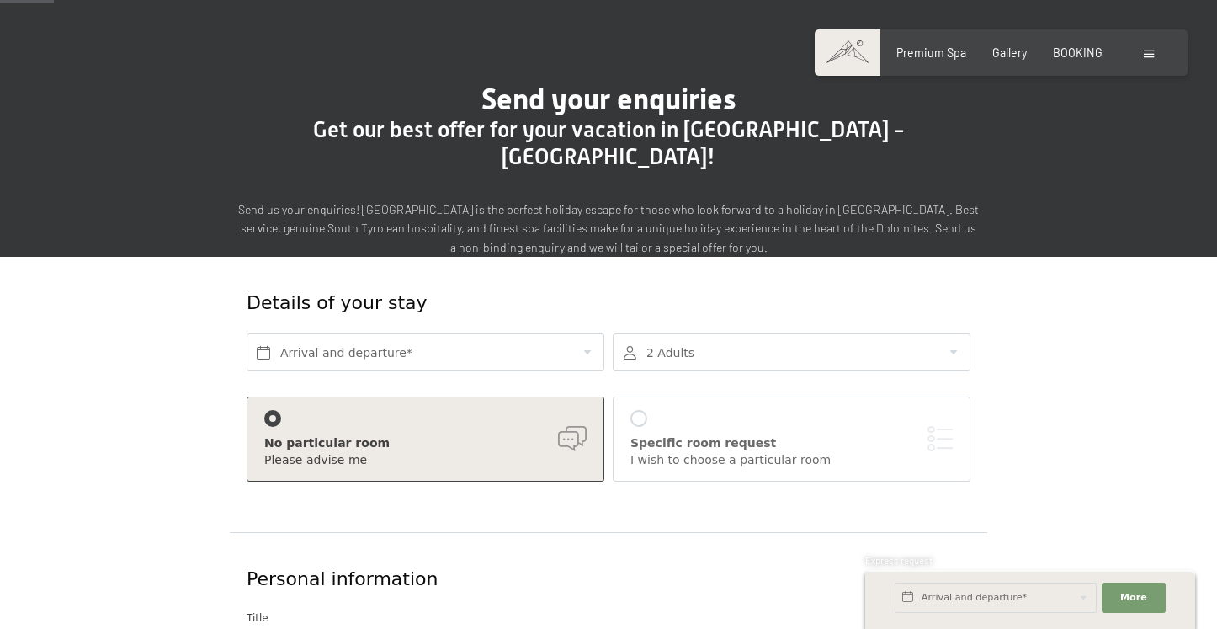
click at [1154, 53] on div at bounding box center [1151, 53] width 14 height 17
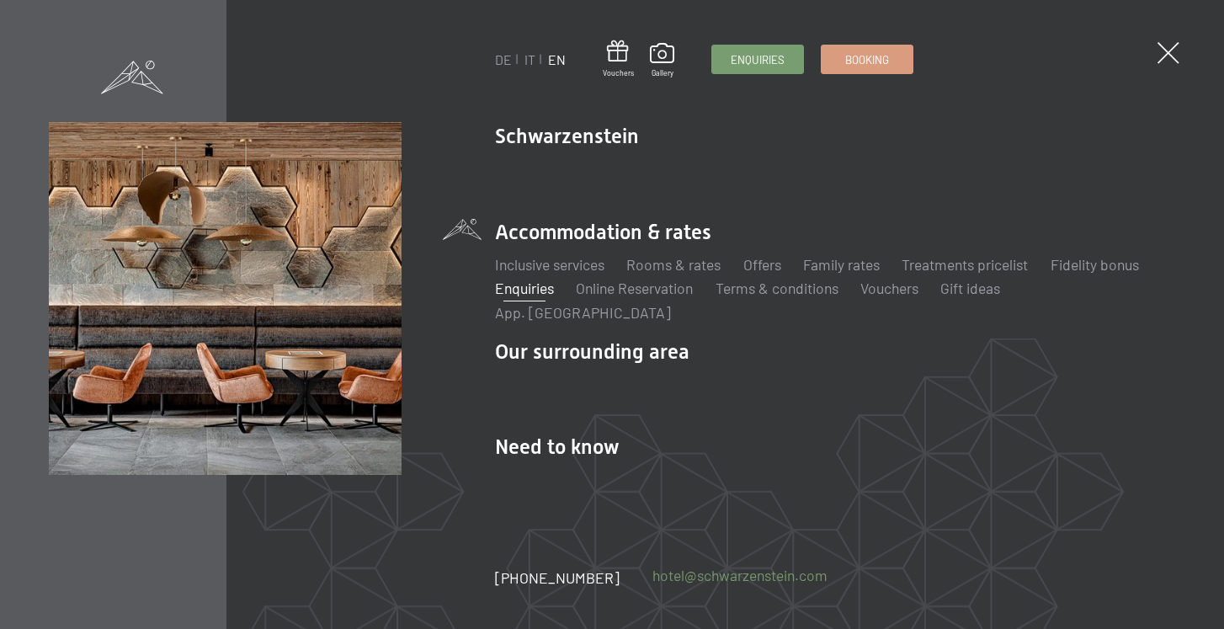
click at [757, 576] on link "hotel@ no-spam. schwarzenstein. no-spam. com" at bounding box center [739, 575] width 175 height 21
